Goal: Navigation & Orientation: Find specific page/section

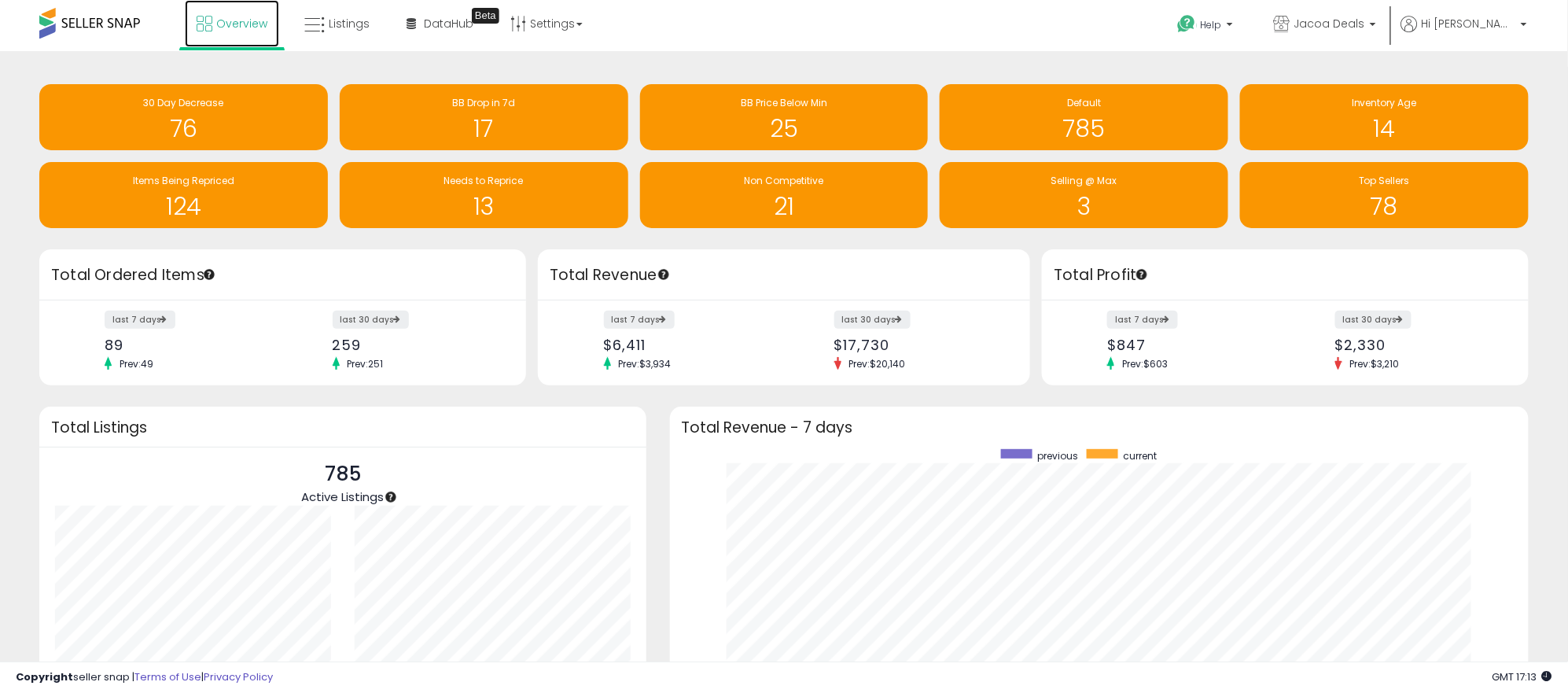
drag, startPoint x: 0, startPoint y: 0, endPoint x: 227, endPoint y: 16, distance: 227.6
click at [225, 13] on link "Overview" at bounding box center [232, 23] width 95 height 47
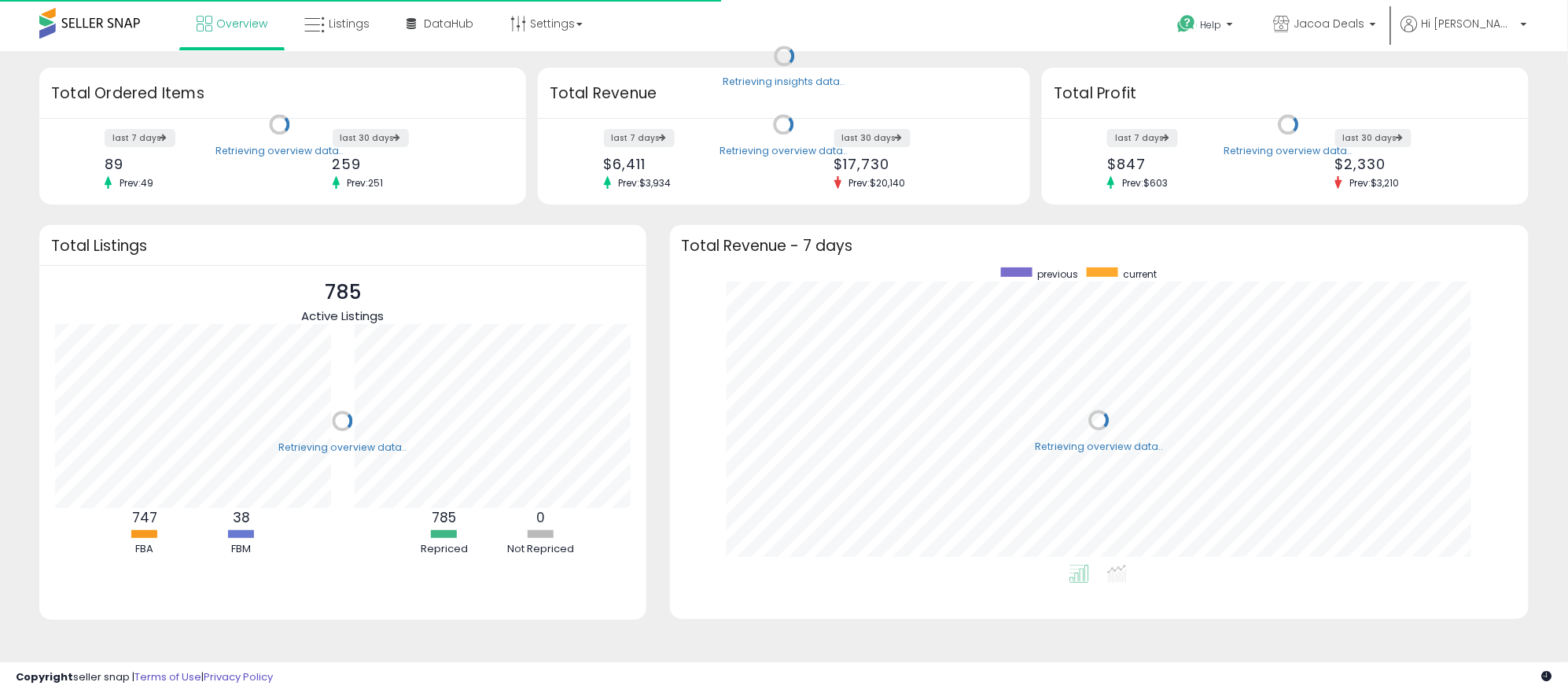
scroll to position [296, 827]
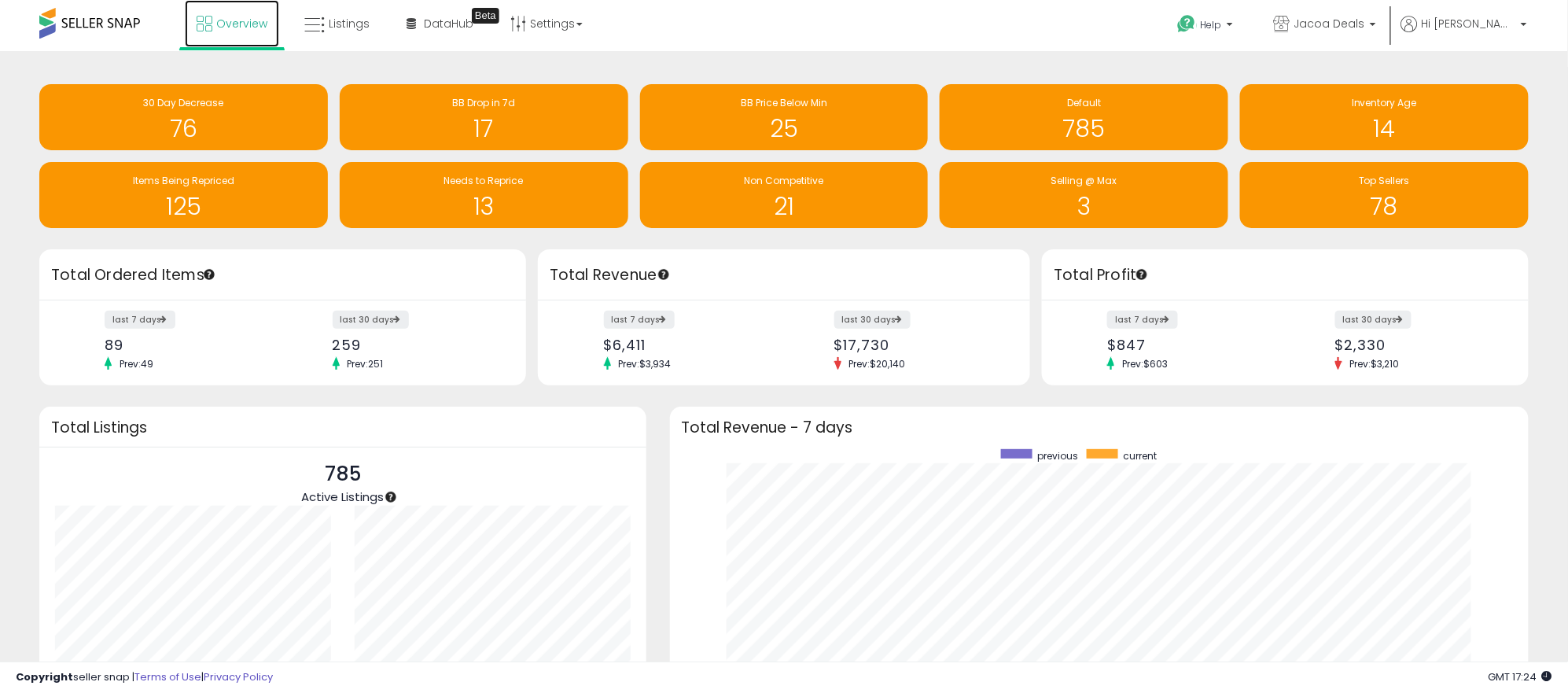
click at [227, 22] on span "Overview" at bounding box center [242, 24] width 51 height 16
click at [221, 23] on span "Overview" at bounding box center [242, 24] width 51 height 16
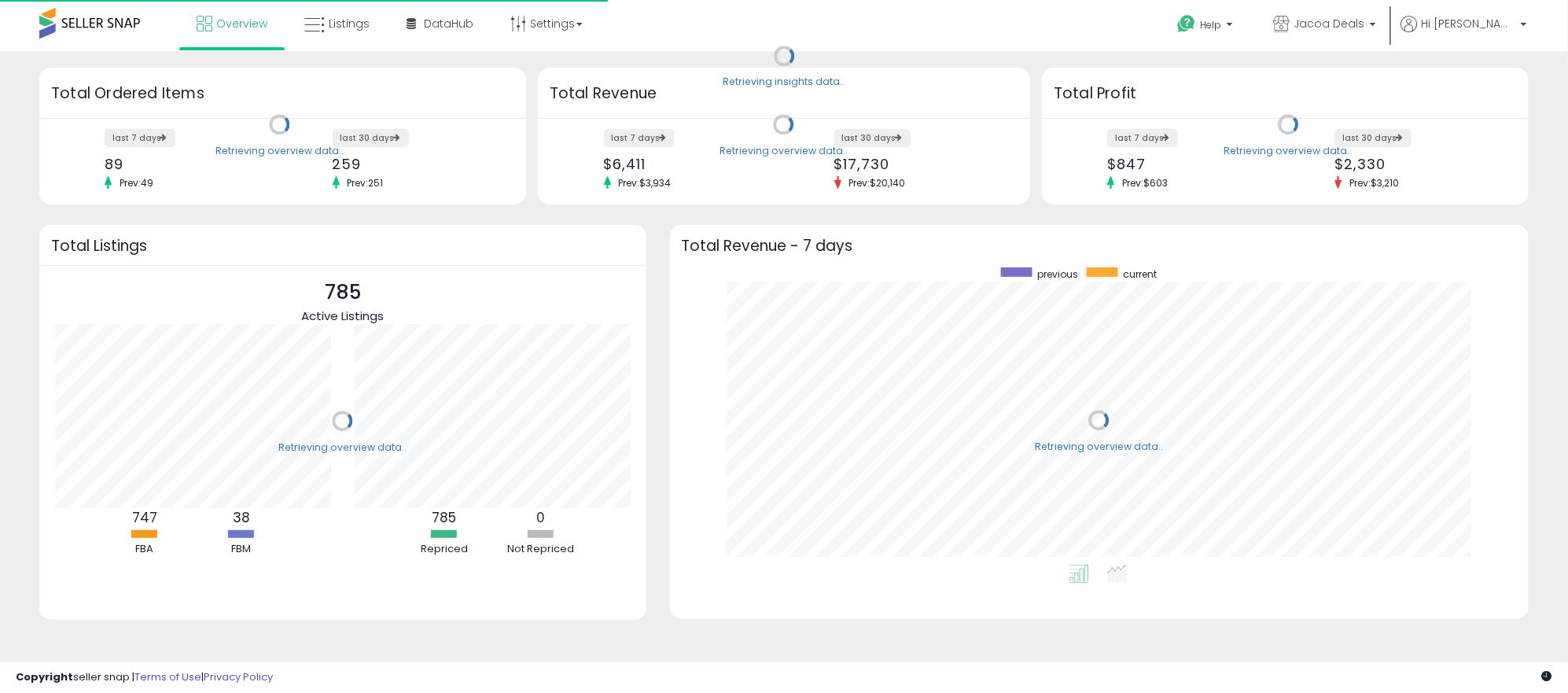
scroll to position [296, 827]
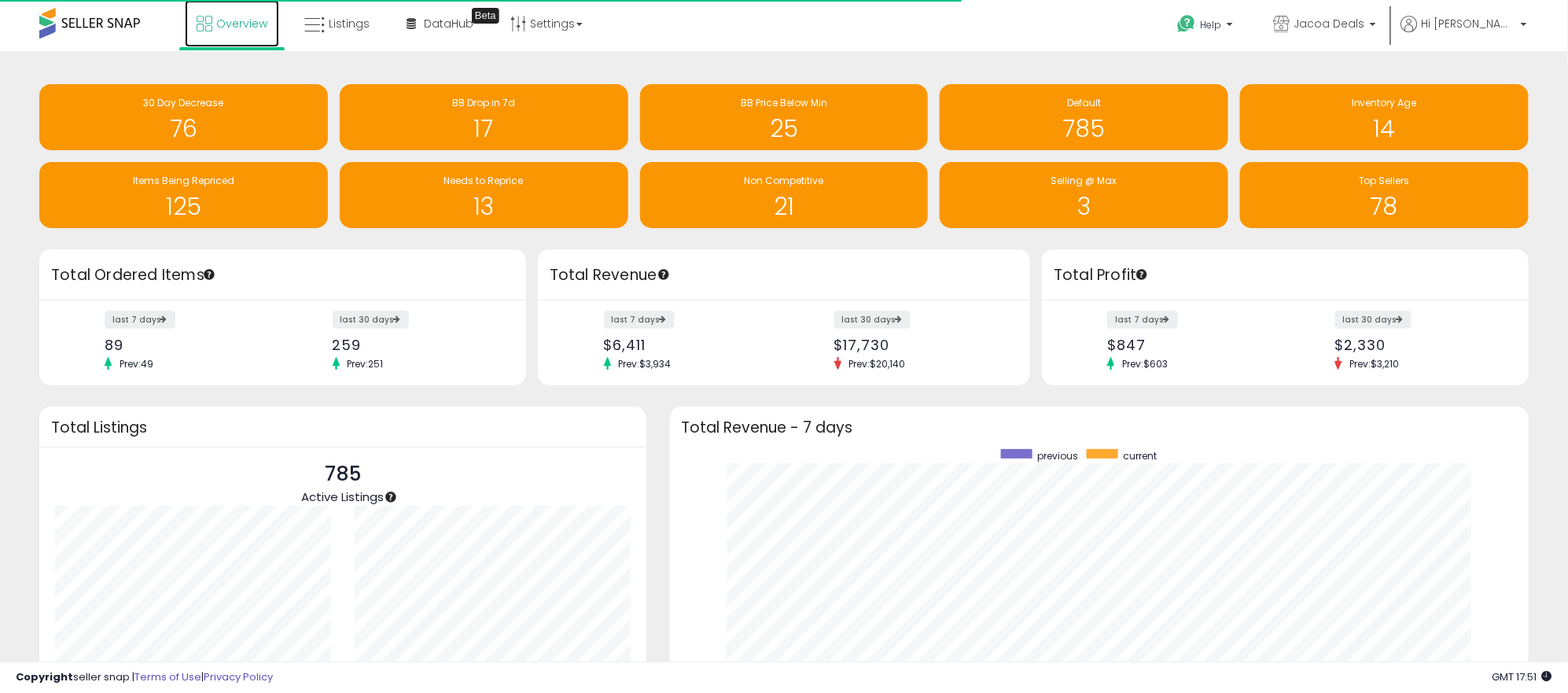
click at [253, 29] on span "Overview" at bounding box center [242, 24] width 51 height 16
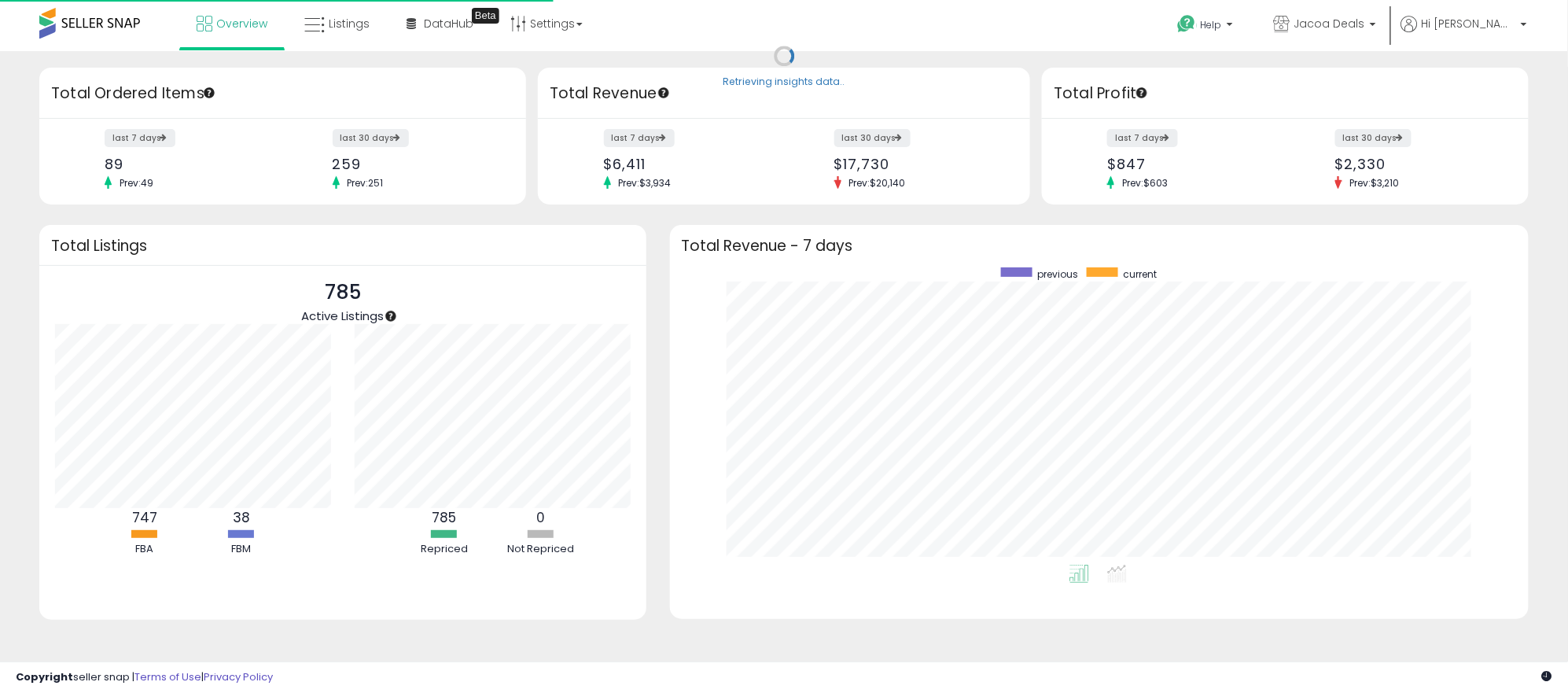
scroll to position [296, 827]
